Goal: Transaction & Acquisition: Purchase product/service

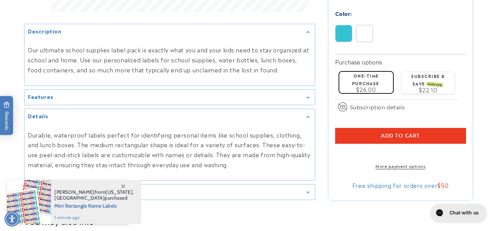
scroll to position [390, 0]
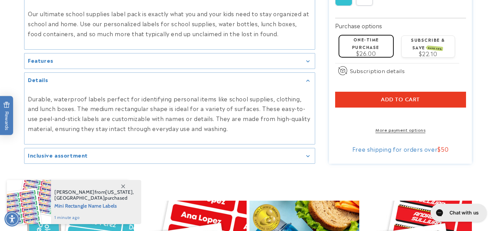
click at [88, 154] on div "Inclusive assortment" at bounding box center [170, 155] width 284 height 5
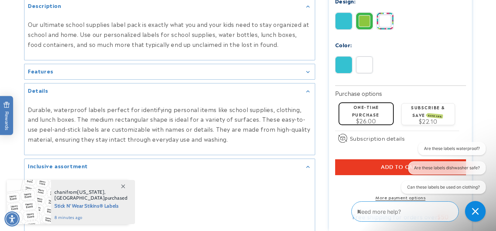
scroll to position [357, 0]
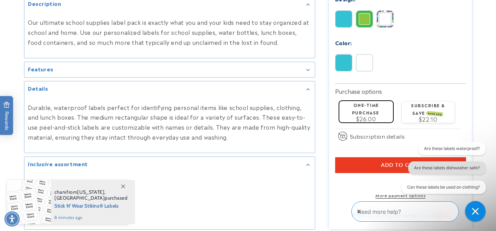
click at [428, 170] on button "Are these labels dishwasher safe?" at bounding box center [447, 167] width 78 height 13
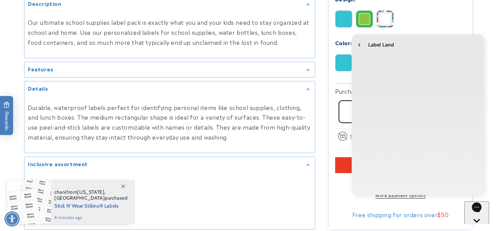
scroll to position [0, 0]
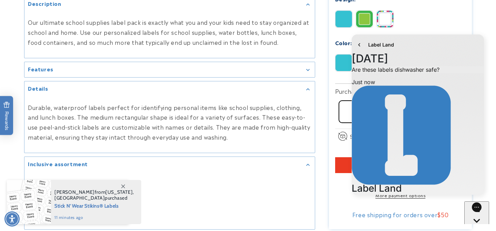
click at [308, 69] on icon "Gallery Viewer" at bounding box center [307, 70] width 3 height 2
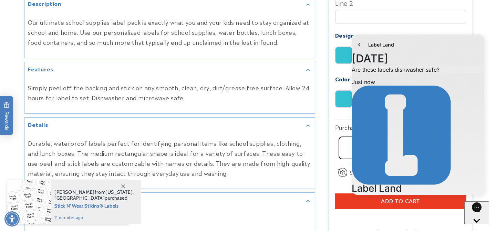
click at [308, 69] on icon "Gallery Viewer" at bounding box center [307, 70] width 3 height 2
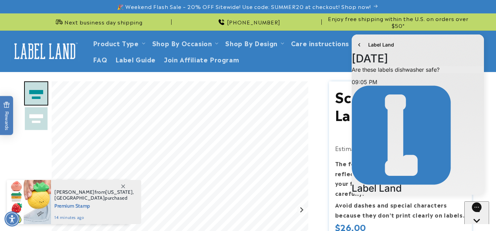
scroll to position [27, 0]
type textarea "**********"
click at [148, 60] on header "Product Type Product Type Clothing Labels Clothing Stamps Logo Decals Multi-Use…" at bounding box center [248, 51] width 496 height 41
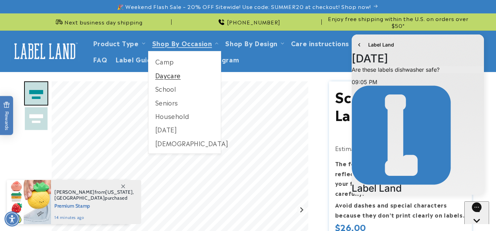
click at [174, 79] on link "Daycare" at bounding box center [185, 75] width 73 height 13
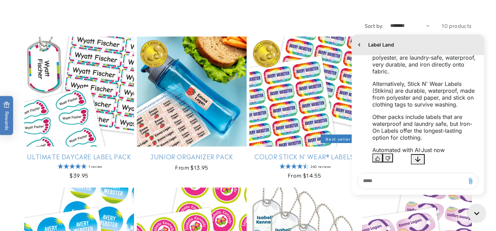
scroll to position [175, 0]
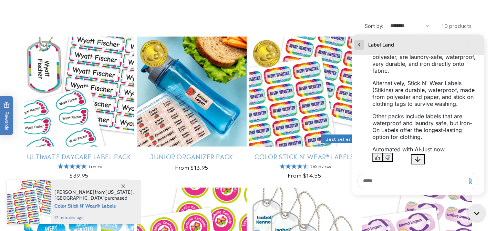
click at [361, 46] on icon "go to home page" at bounding box center [359, 45] width 7 height 8
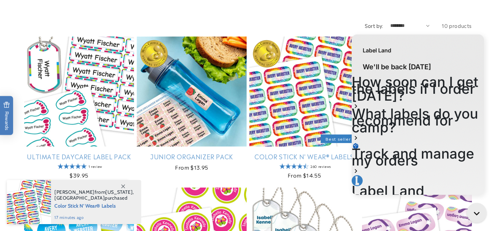
click at [478, 212] on icon "Close gorgias live chat" at bounding box center [479, 214] width 8 height 8
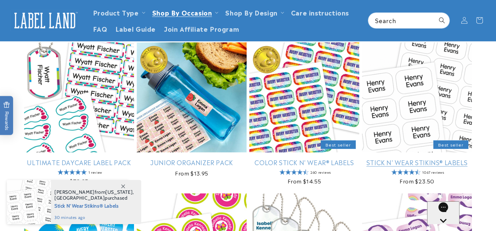
scroll to position [95, 0]
click at [426, 159] on link "Stick N' Wear Stikins® Labels" at bounding box center [417, 163] width 110 height 8
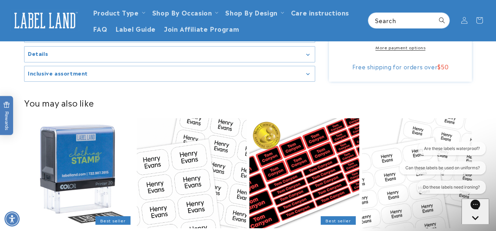
scroll to position [353, 0]
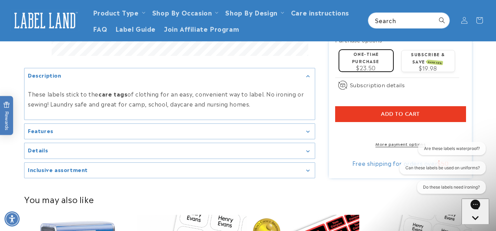
click at [80, 129] on div "Features" at bounding box center [170, 131] width 284 height 5
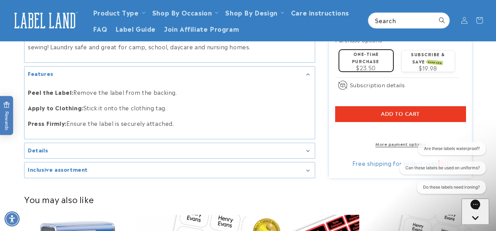
click at [79, 148] on div "Details" at bounding box center [170, 150] width 284 height 5
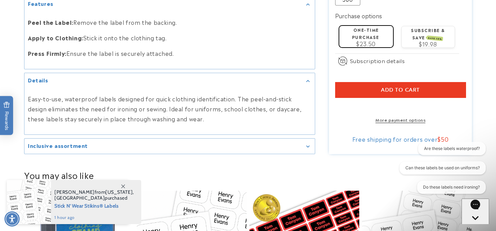
scroll to position [414, 0]
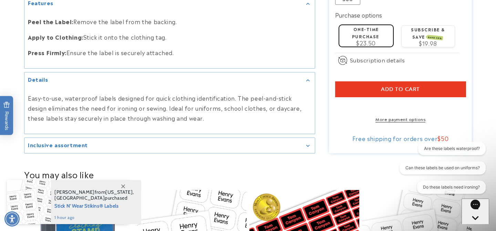
click at [79, 146] on h2 "Inclusive assortment" at bounding box center [58, 144] width 60 height 7
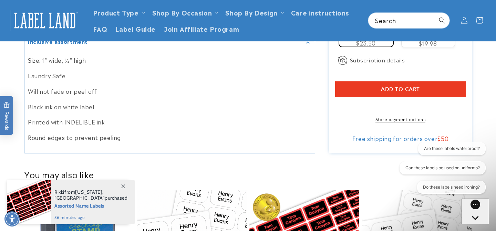
scroll to position [492, 0]
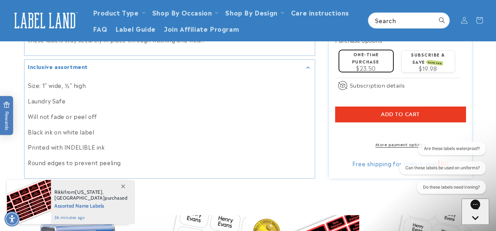
click at [304, 69] on div "Inclusive assortment" at bounding box center [170, 67] width 284 height 5
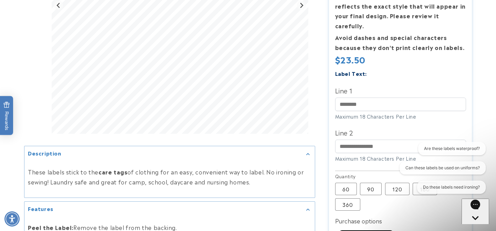
scroll to position [215, 0]
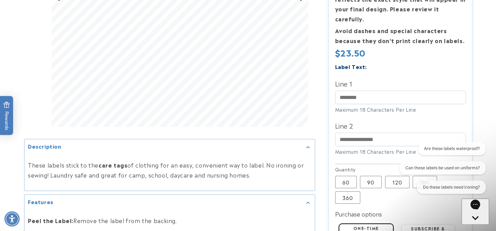
click at [309, 145] on div "Description" at bounding box center [170, 146] width 284 height 5
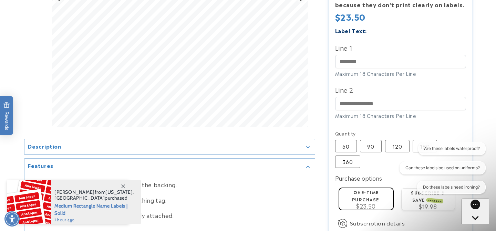
click at [309, 167] on icon "Gallery Viewer" at bounding box center [307, 167] width 3 height 2
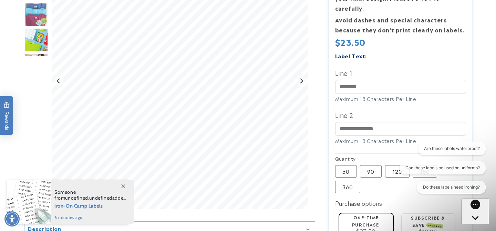
scroll to position [0, 0]
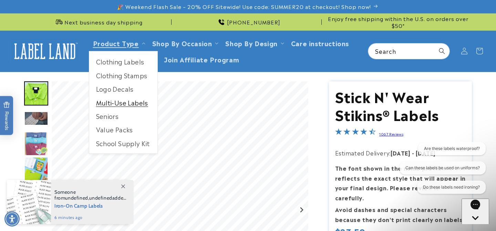
click at [128, 103] on link "Multi-Use Labels" at bounding box center [123, 102] width 68 height 13
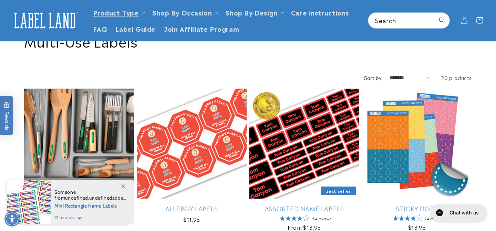
scroll to position [48, 0]
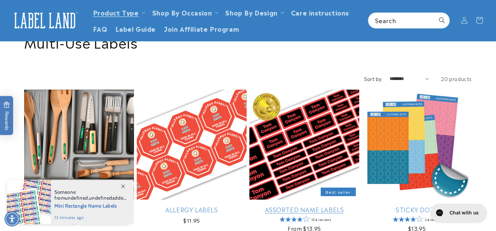
click at [299, 205] on link "Assorted Name Labels" at bounding box center [305, 209] width 110 height 8
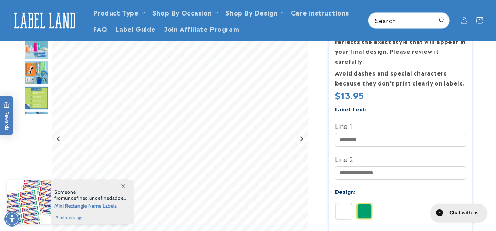
click at [38, 68] on img "Go to slide 4" at bounding box center [36, 73] width 24 height 24
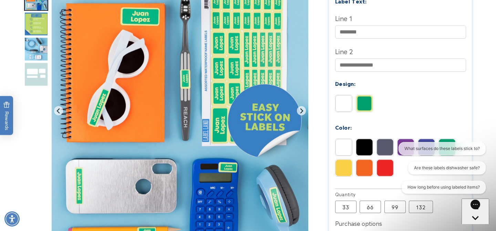
scroll to position [245, 0]
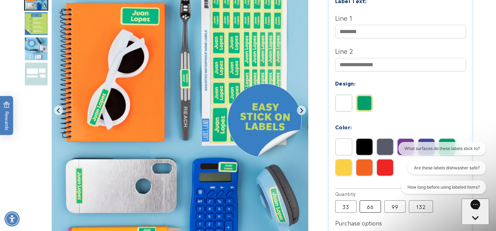
click at [376, 200] on label "66 Variant sold out or unavailable" at bounding box center [370, 206] width 21 height 12
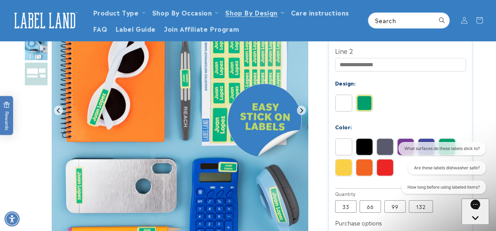
scroll to position [144, 0]
